Goal: Check status: Check status

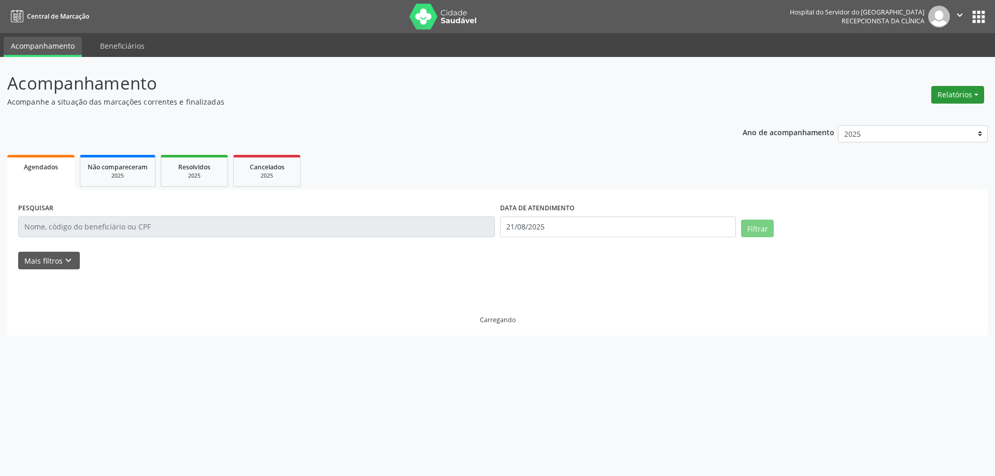
click at [947, 93] on button "Relatórios" at bounding box center [957, 95] width 53 height 18
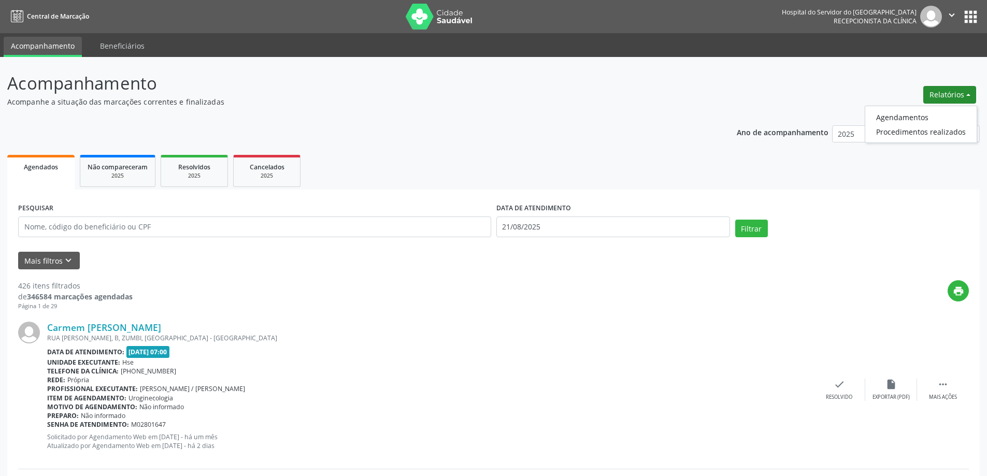
click at [944, 91] on button "Relatórios" at bounding box center [949, 95] width 53 height 18
click at [943, 91] on button "Relatórios" at bounding box center [949, 95] width 53 height 18
click at [489, 231] on div "PESQUISAR DATA DE ATENDIMENTO [DATE] Filtrar" at bounding box center [494, 223] width 956 height 44
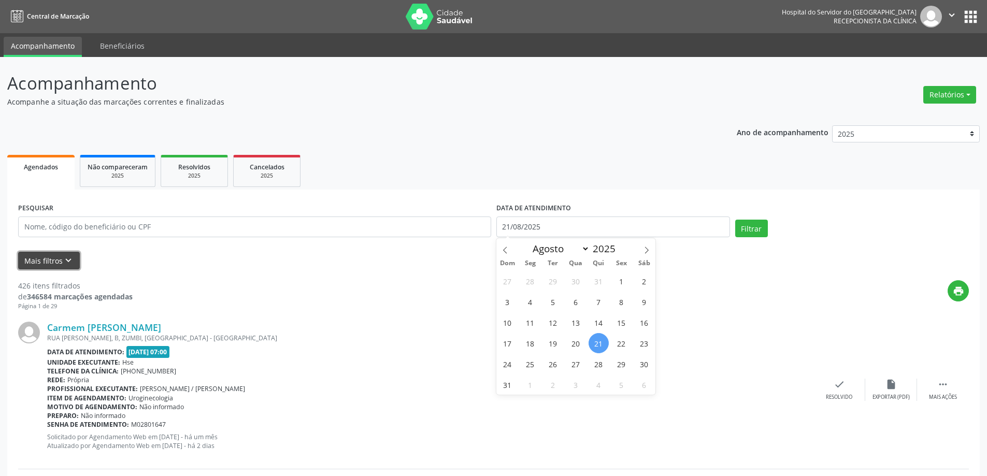
click at [61, 260] on button "Mais filtros keyboard_arrow_down" at bounding box center [49, 261] width 62 height 18
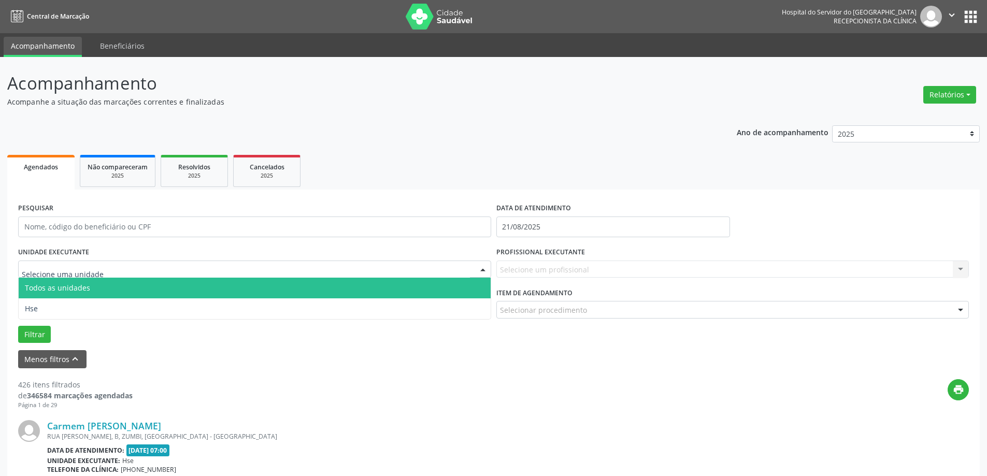
drag, startPoint x: 84, startPoint y: 296, endPoint x: 83, endPoint y: 305, distance: 9.4
click at [84, 297] on span "Todos as unidades" at bounding box center [255, 288] width 472 height 21
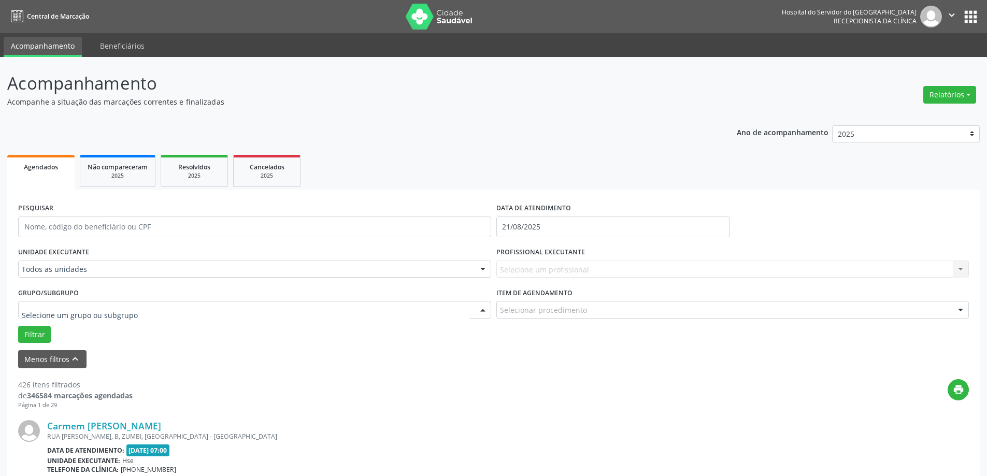
click at [83, 303] on div at bounding box center [254, 310] width 473 height 18
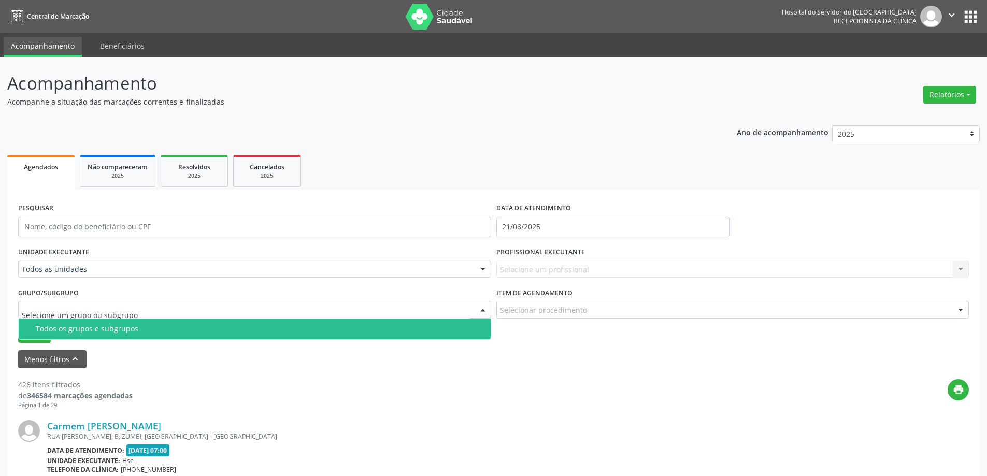
click at [83, 253] on label "UNIDADE EXECUTANTE" at bounding box center [53, 253] width 71 height 16
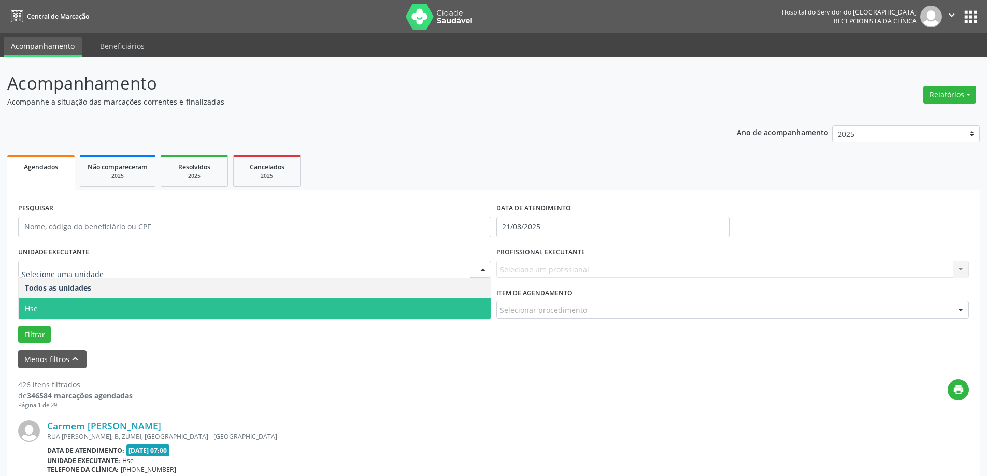
click at [91, 307] on span "Hse" at bounding box center [255, 308] width 472 height 21
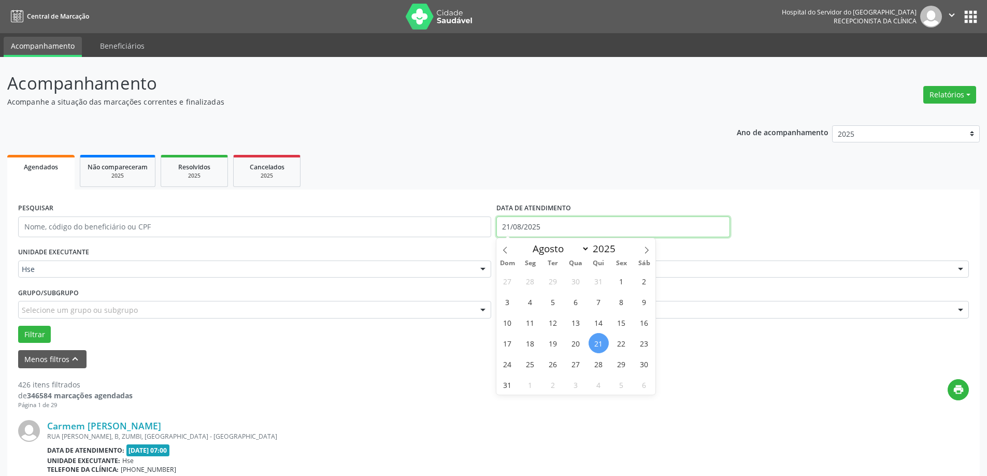
drag, startPoint x: 555, startPoint y: 223, endPoint x: 490, endPoint y: 224, distance: 65.3
click at [490, 224] on div "PESQUISAR DATA DE ATENDIMENTO [DATE]" at bounding box center [494, 223] width 956 height 44
click at [62, 233] on input "text" at bounding box center [254, 227] width 473 height 21
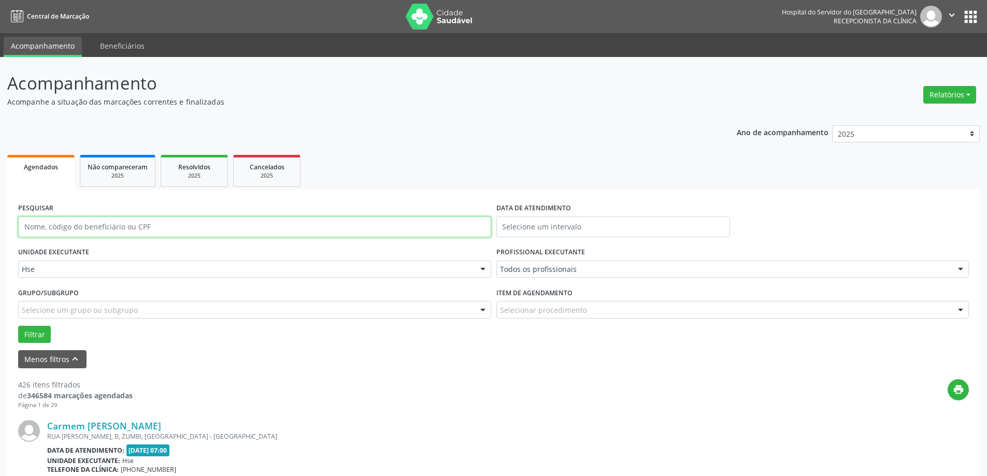
paste input "[PERSON_NAME] DE PAIVA - 07456810"
type input "[PERSON_NAME]"
click at [42, 334] on button "Filtrar" at bounding box center [34, 335] width 33 height 18
click at [113, 429] on link "[PERSON_NAME] de Paiva" at bounding box center [103, 425] width 113 height 11
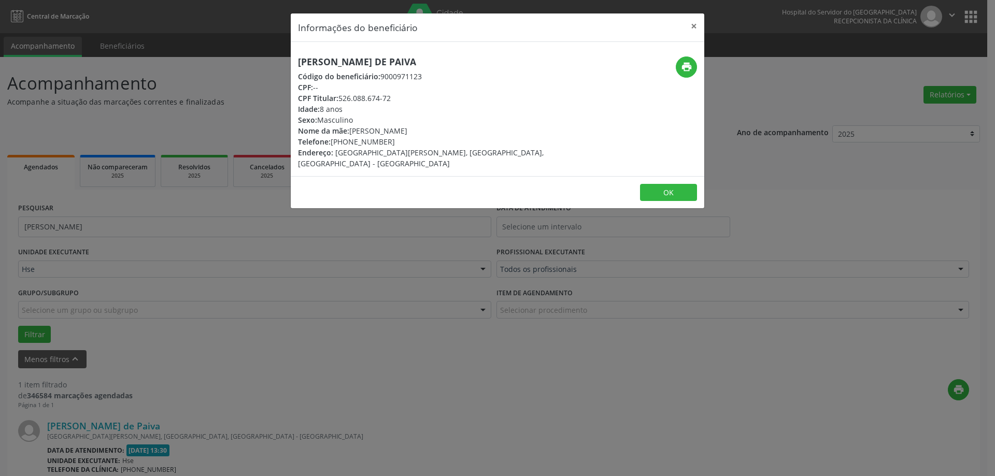
drag, startPoint x: 258, startPoint y: 115, endPoint x: 994, endPoint y: 16, distance: 743.0
click at [480, 112] on div "Informações do beneficiário × [PERSON_NAME] de Paiva Código do beneficiário: 90…" at bounding box center [497, 238] width 995 height 476
